Goal: Information Seeking & Learning: Learn about a topic

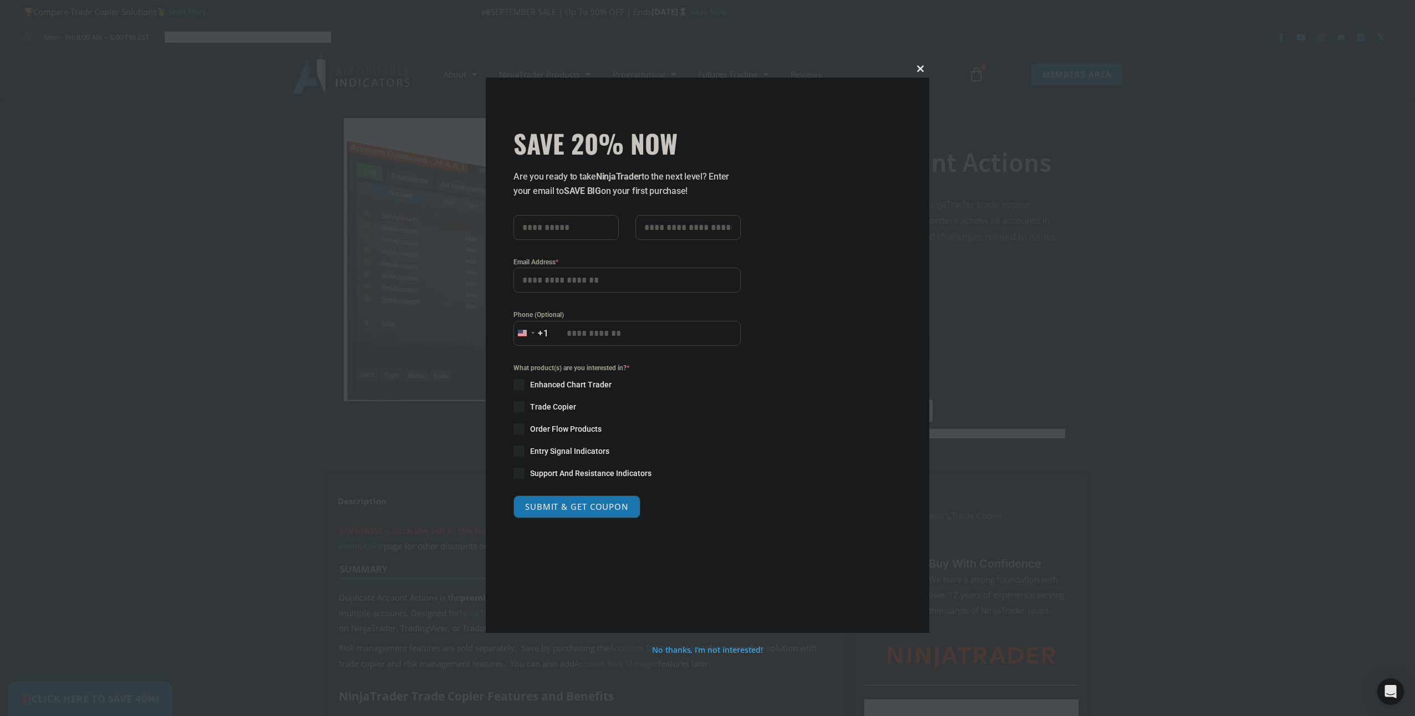
click at [919, 68] on span "SAVE 20% NOW popup" at bounding box center [920, 68] width 18 height 7
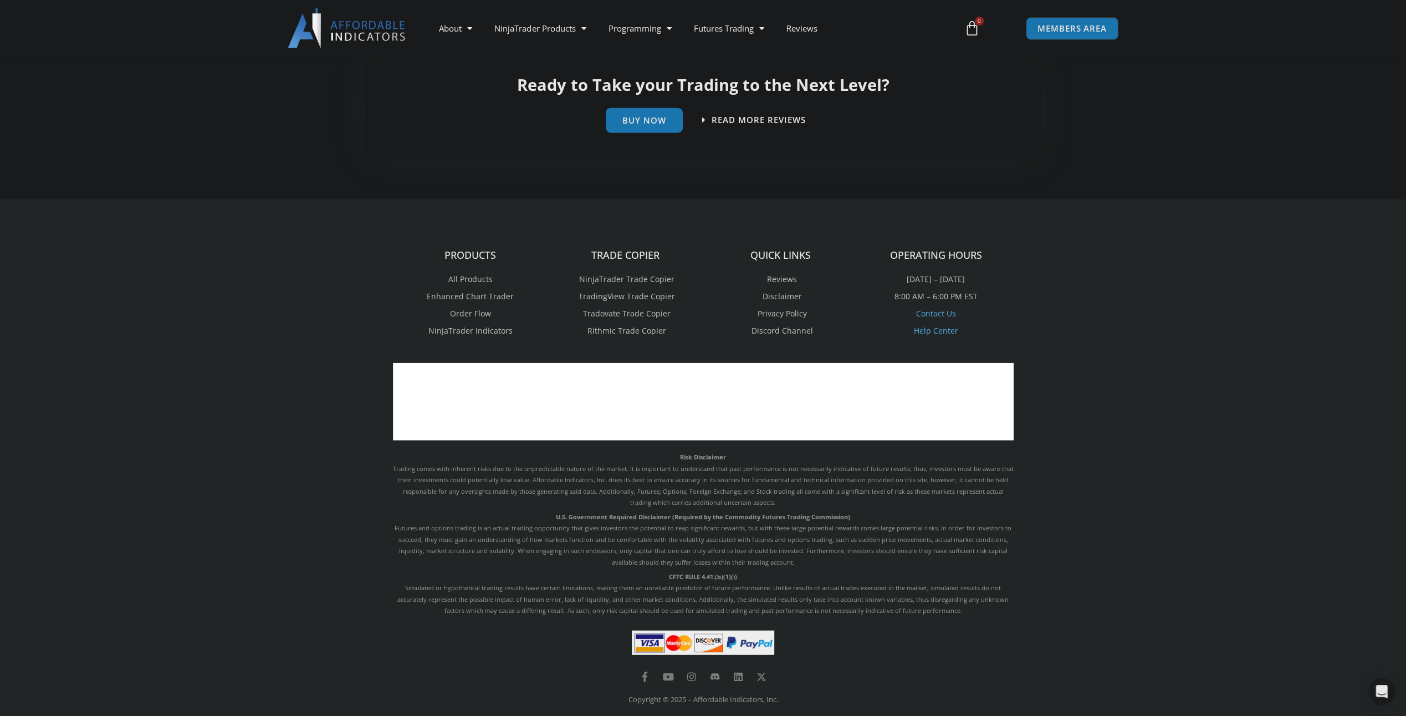
scroll to position [2578, 0]
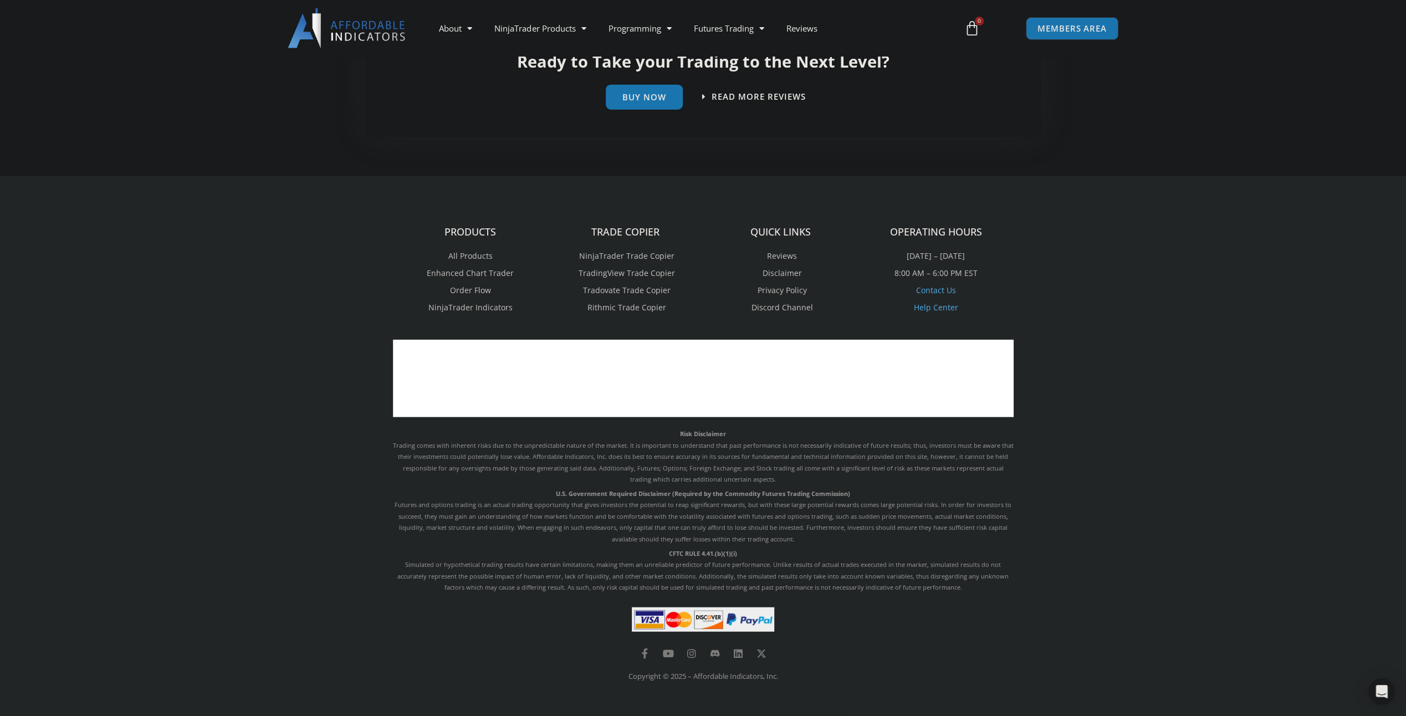
click at [667, 274] on span "TradingView Trade Copier" at bounding box center [625, 273] width 99 height 14
